Goal: Find contact information: Find contact information

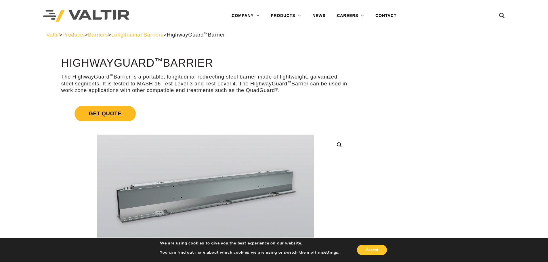
click at [114, 116] on span "Get Quote" at bounding box center [105, 114] width 61 height 16
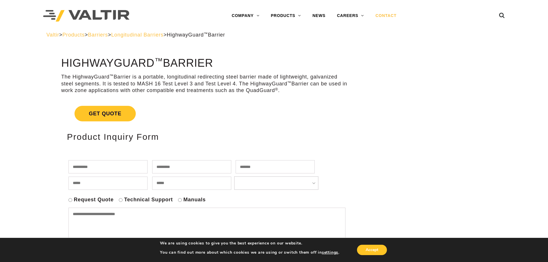
click at [392, 15] on link "CONTACT" at bounding box center [386, 16] width 33 height 12
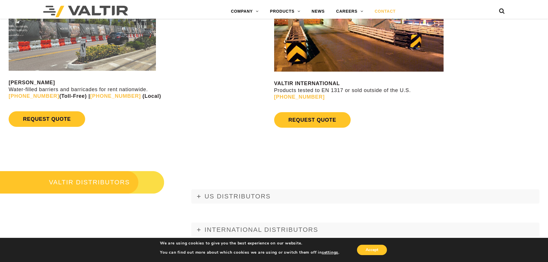
scroll to position [633, 0]
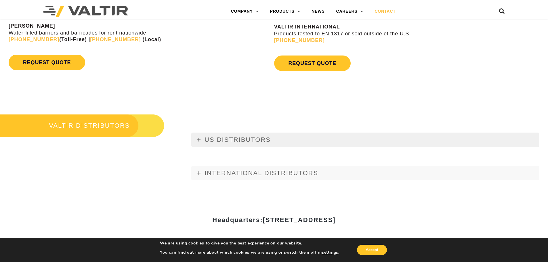
click at [237, 135] on link "US DISTRIBUTORS" at bounding box center [365, 140] width 348 height 14
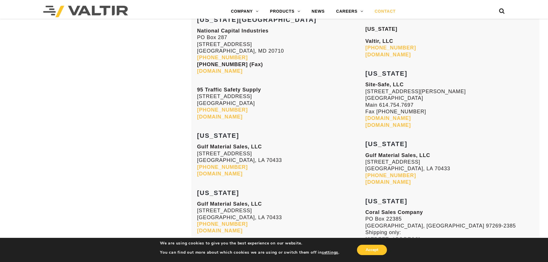
scroll to position [1381, 0]
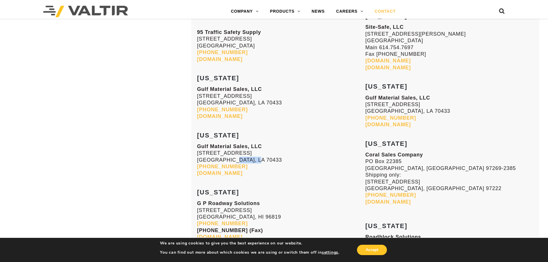
drag, startPoint x: 226, startPoint y: 159, endPoint x: 268, endPoint y: 160, distance: 41.7
click at [268, 160] on p "Gulf Material Sales, LLC 70393 Bravo Street Covington, LA 70433 985-809-8116 gu…" at bounding box center [281, 160] width 168 height 34
click at [272, 175] on p "Gulf Material Sales, LLC 70393 Bravo Street Covington, LA 70433 985-809-8116 gu…" at bounding box center [281, 160] width 168 height 34
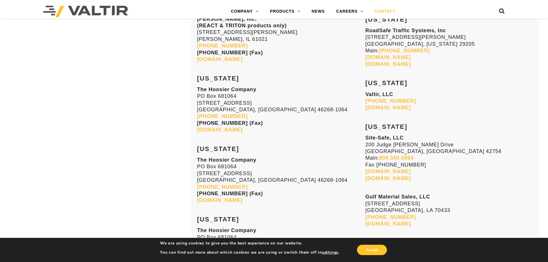
scroll to position [1726, 0]
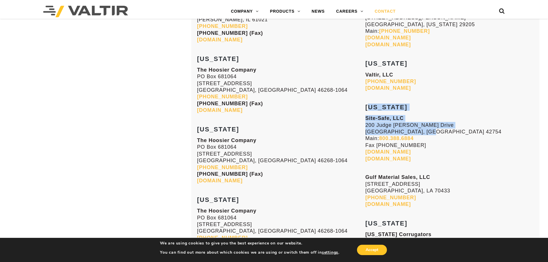
drag, startPoint x: 367, startPoint y: 104, endPoint x: 477, endPoint y: 129, distance: 112.7
drag, startPoint x: 477, startPoint y: 130, endPoint x: 453, endPoint y: 140, distance: 25.5
click at [477, 130] on p "Site-Safe, LLC 200 Judge Kenneth H Goff Drive Leitchfield, KY 42754 Main: 800.3…" at bounding box center [449, 138] width 168 height 47
click at [402, 153] on link "www.sitesafeonline.com" at bounding box center [387, 152] width 45 height 6
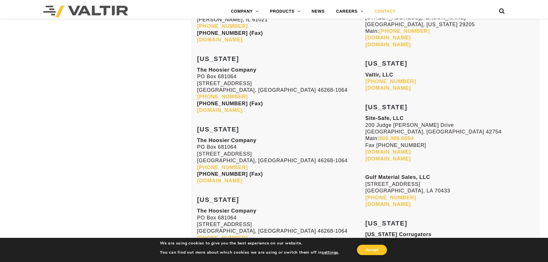
click at [320, 159] on p "The Hoosier Company PO Box 681064 5421 W. 86th Street Indianapolis, IN 46268-10…" at bounding box center [281, 160] width 168 height 47
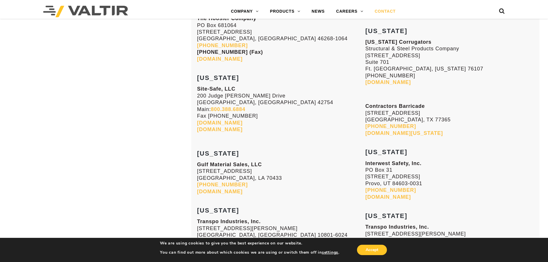
scroll to position [1899, 0]
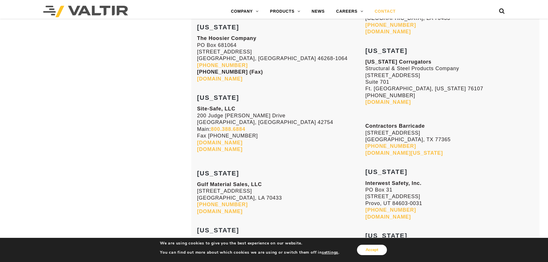
click at [372, 254] on button "Accept" at bounding box center [372, 250] width 30 height 10
